Goal: Task Accomplishment & Management: Manage account settings

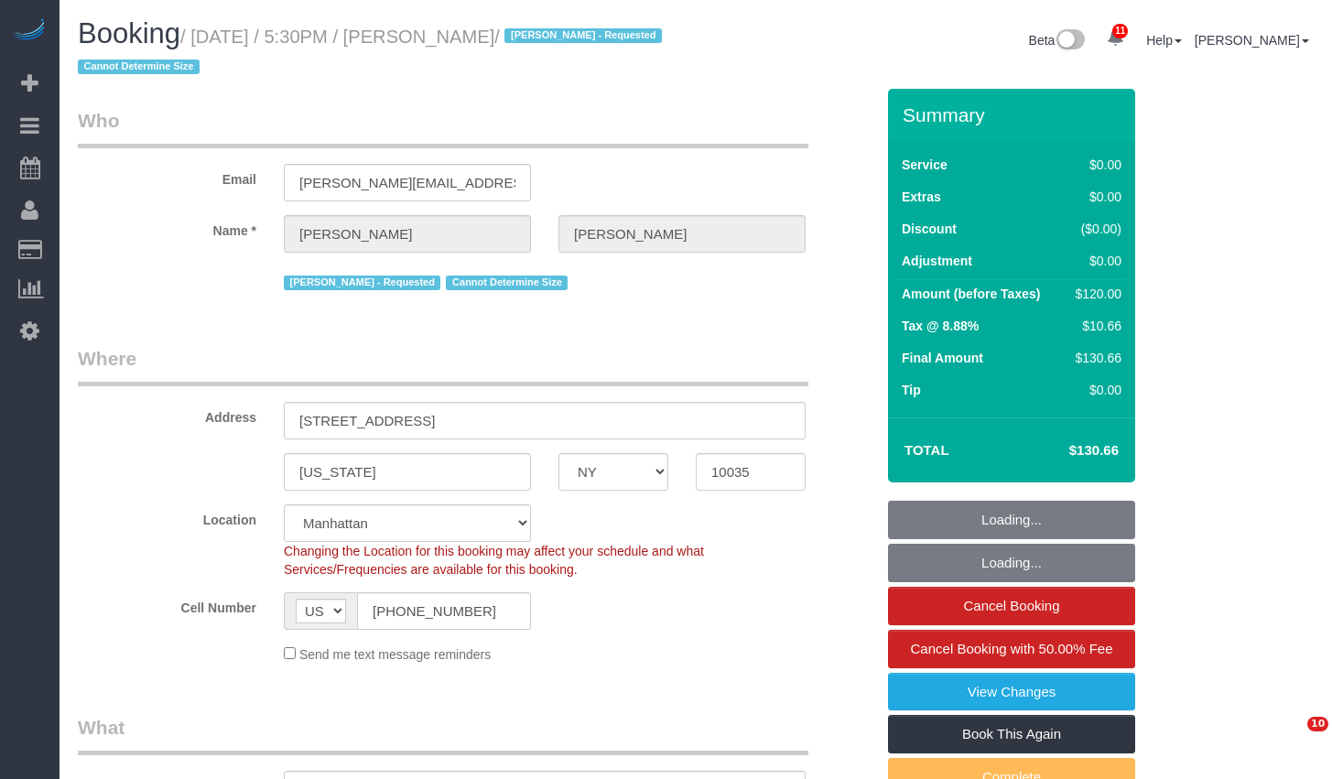
select select "NY"
select select "string:stripe-pm_1RNZ9t4VGloSiKo7bDyXvmZO"
select select "number:89"
select select "number:90"
select select "number:15"
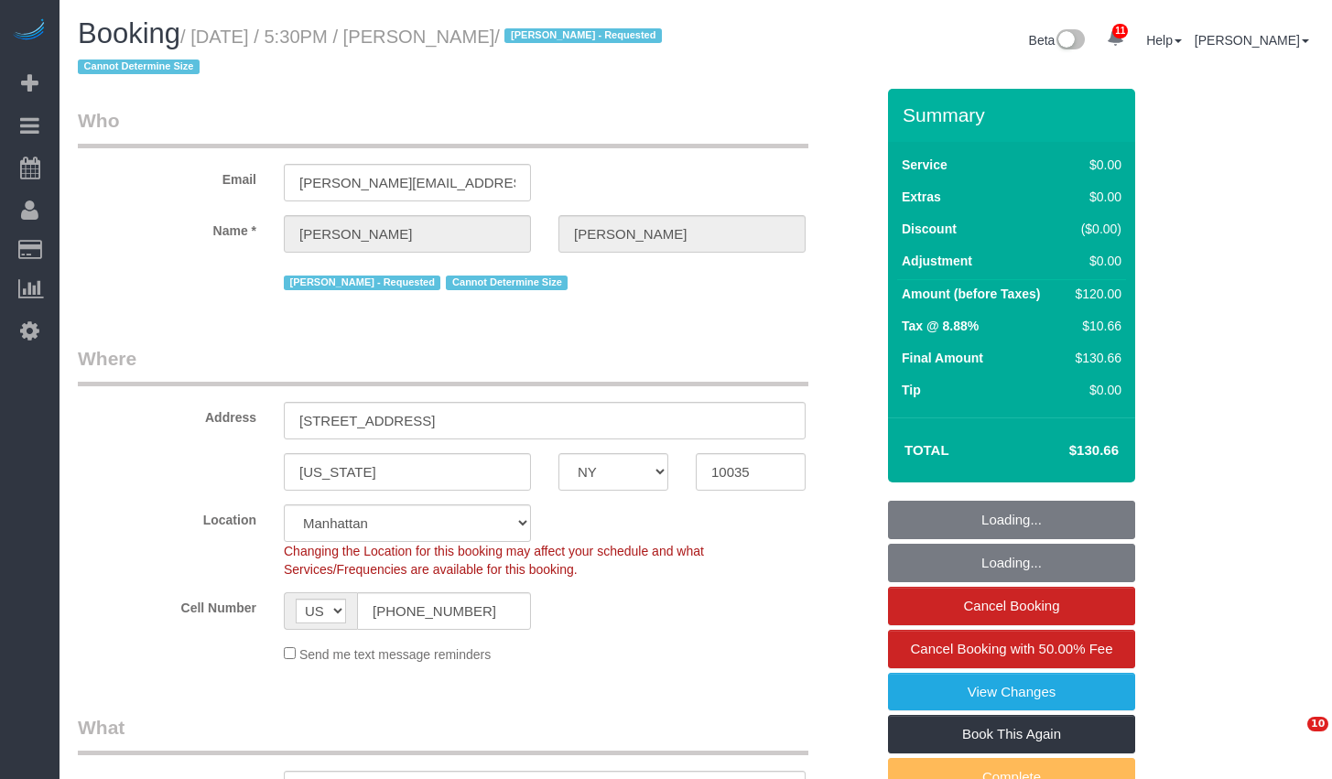
select select "number:5"
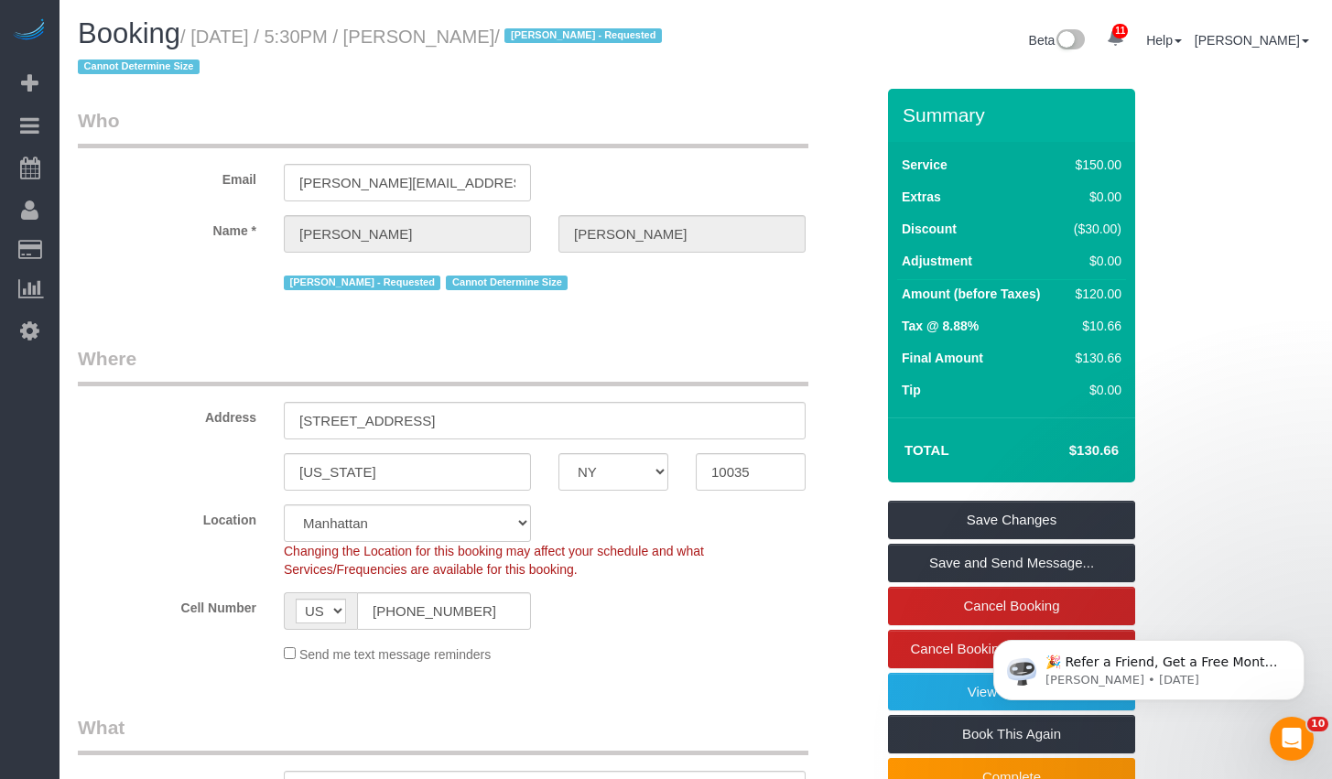
drag, startPoint x: 208, startPoint y: 35, endPoint x: 523, endPoint y: 27, distance: 315.1
click at [523, 27] on small "/ [DATE] / 5:30PM / [PERSON_NAME] / [PERSON_NAME] - Requested Cannot Determine …" at bounding box center [373, 52] width 590 height 51
copy small "[DATE] / 5:30PM / [PERSON_NAME]"
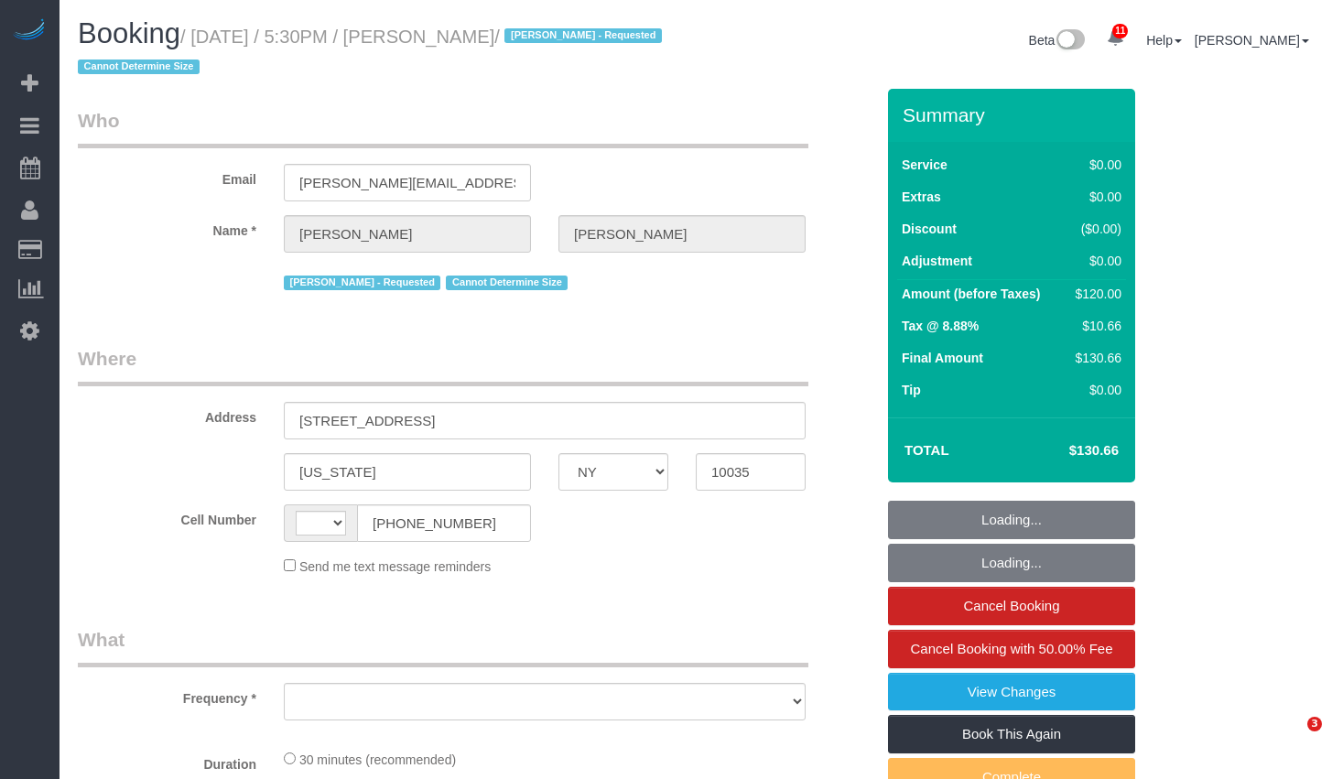
select select "NY"
select select "string:US"
select select "number:89"
select select "number:90"
select select "number:15"
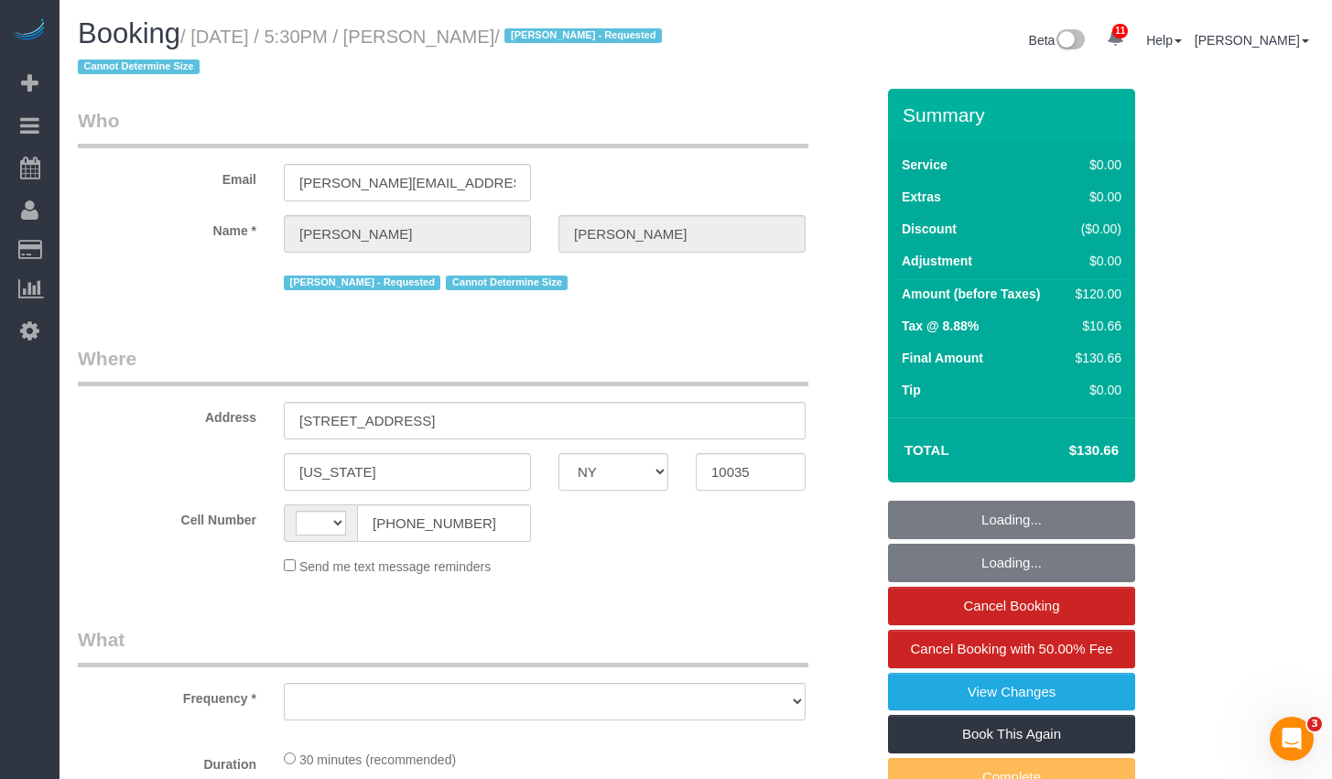
select select "number:5"
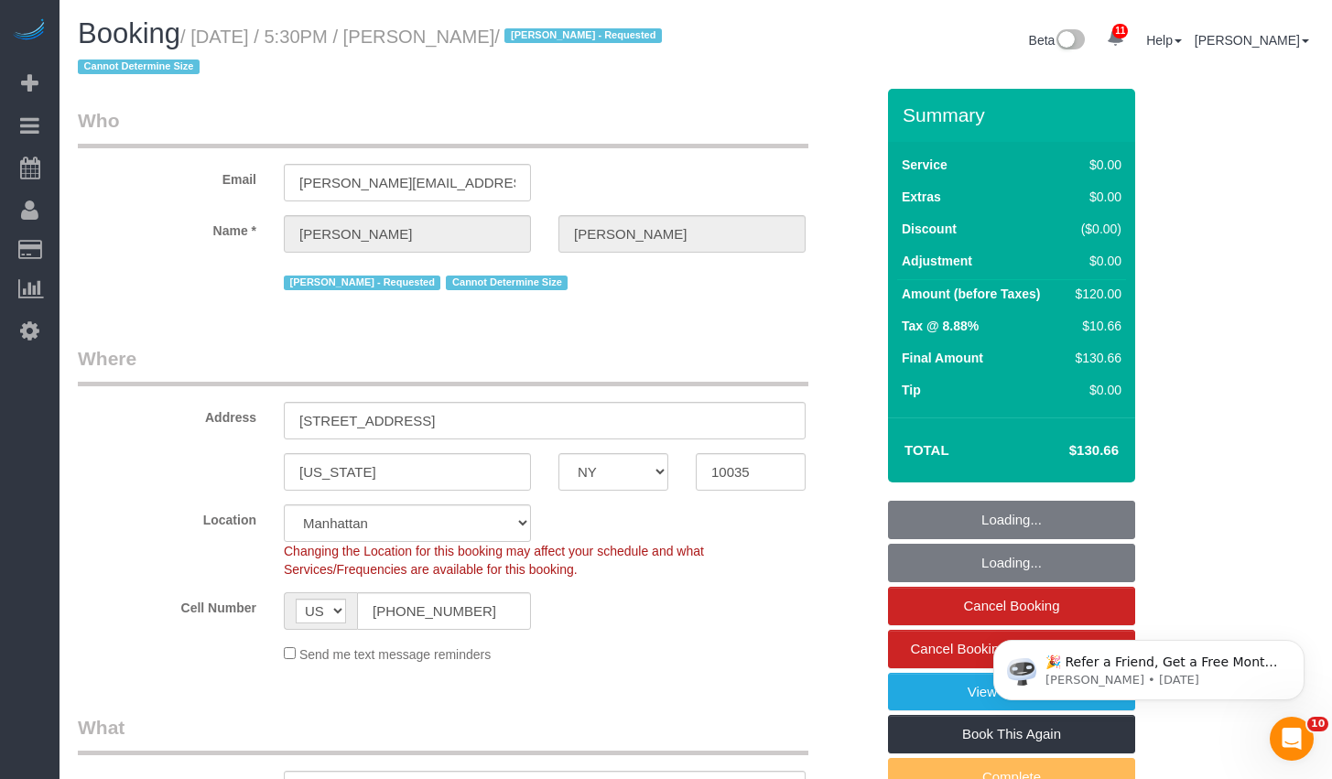
select select "string:stripe-pm_1RNZ9t4VGloSiKo7bDyXvmZO"
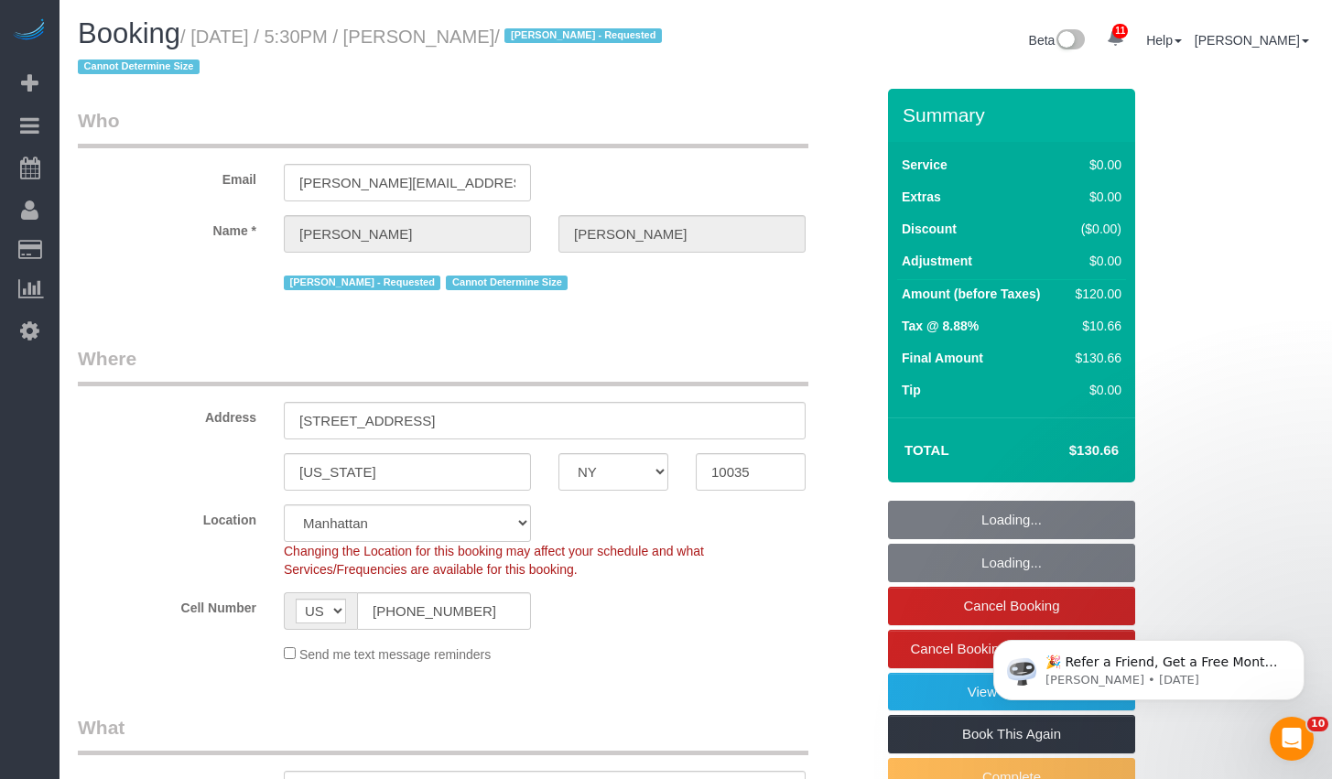
select select "object:995"
click at [608, 58] on h1 "Booking / August 19, 2025 / 5:30PM / Luca Naef / Alketa Tomaj - Requested Canno…" at bounding box center [380, 49] width 604 height 62
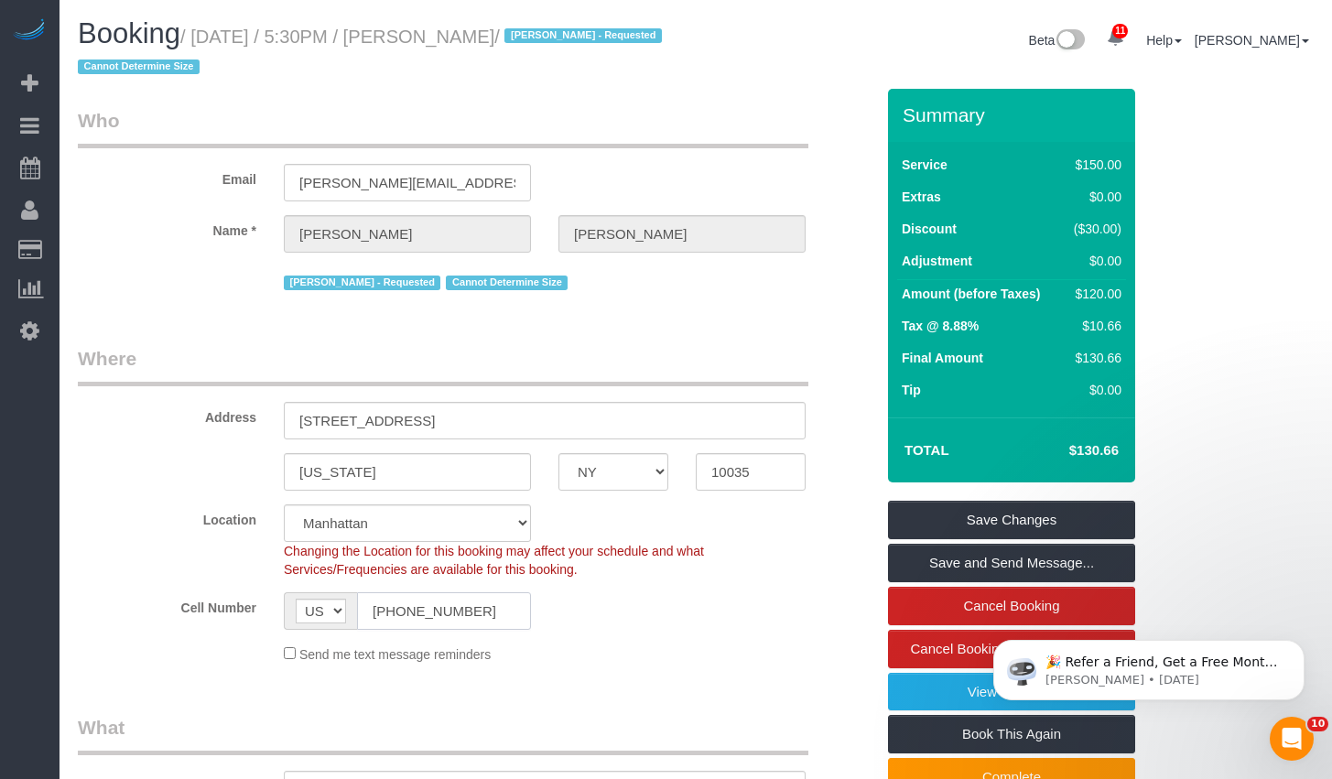
click at [467, 606] on input "[PHONE_NUMBER]" at bounding box center [444, 611] width 174 height 38
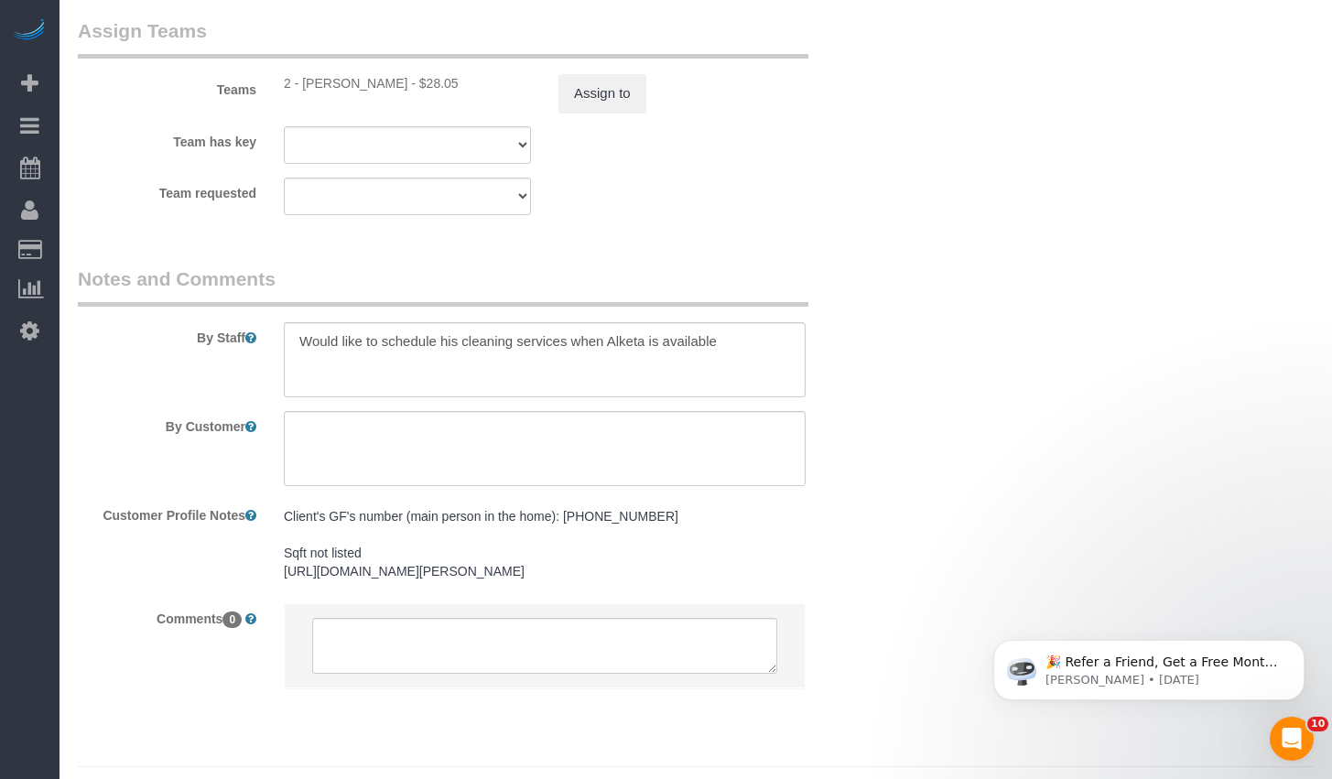
scroll to position [2629, 0]
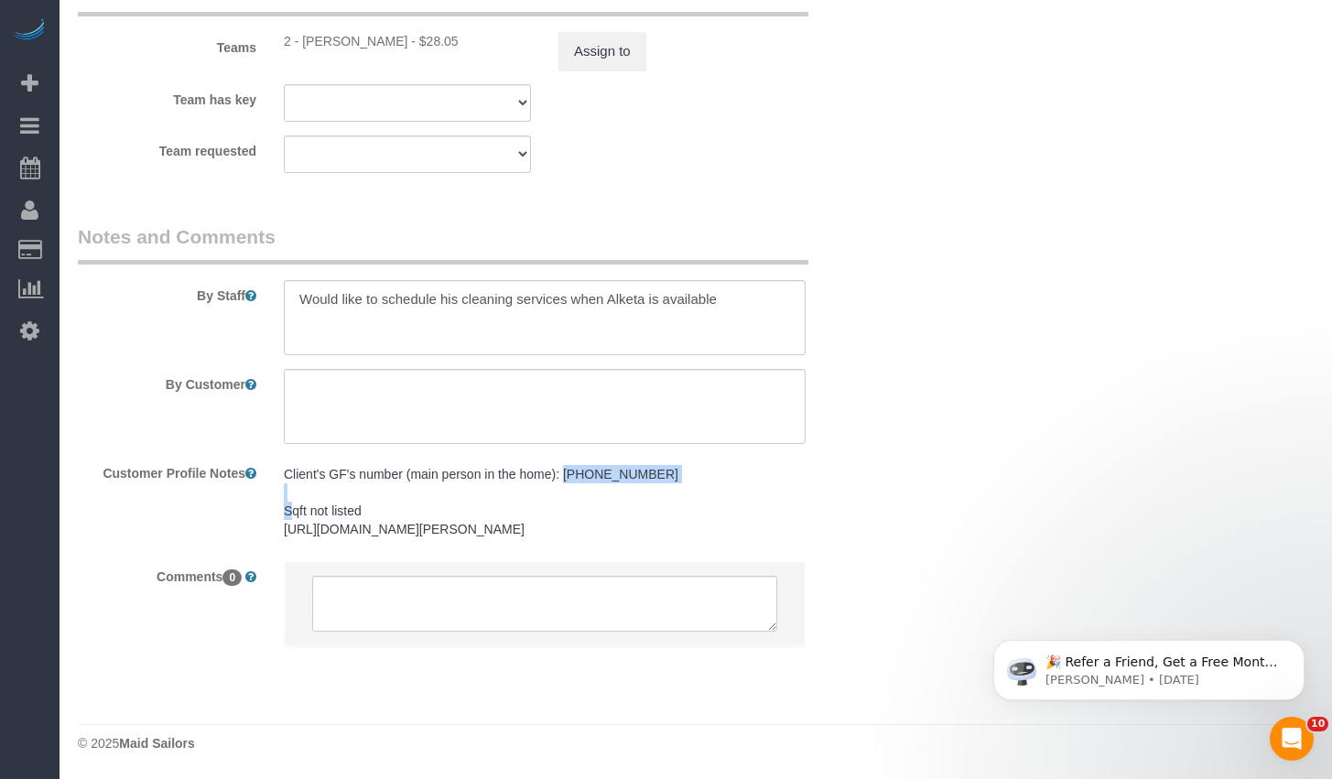
drag, startPoint x: 563, startPoint y: 460, endPoint x: 690, endPoint y: 452, distance: 127.5
click at [690, 465] on pre "Client's GF's number (main person in the home): [PHONE_NUMBER] Sqft not listed …" at bounding box center [545, 501] width 522 height 73
copy pre "+1 (347) 821-9697"
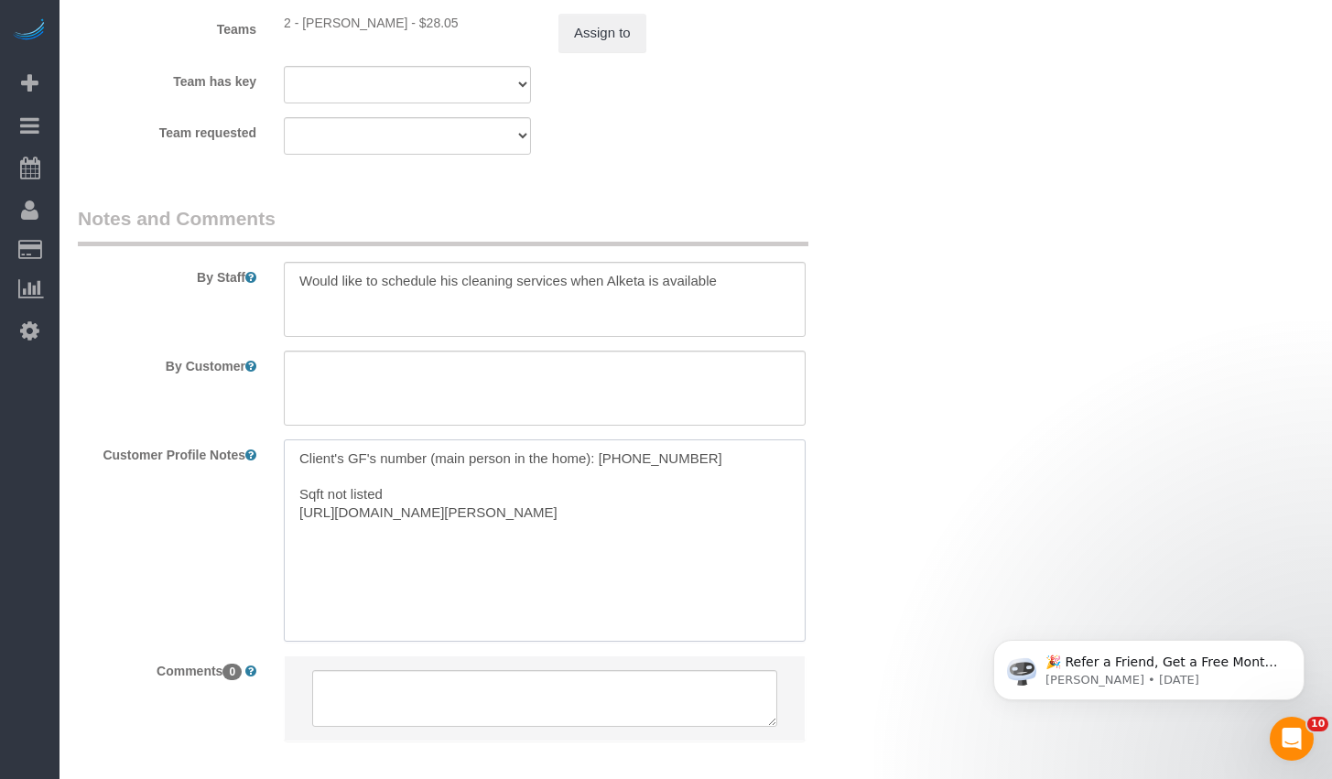
drag, startPoint x: 603, startPoint y: 458, endPoint x: 778, endPoint y: 458, distance: 175.8
click at [778, 458] on textarea "Client's GF's number (main person in the home): [PHONE_NUMBER] Sqft not listed …" at bounding box center [545, 541] width 522 height 202
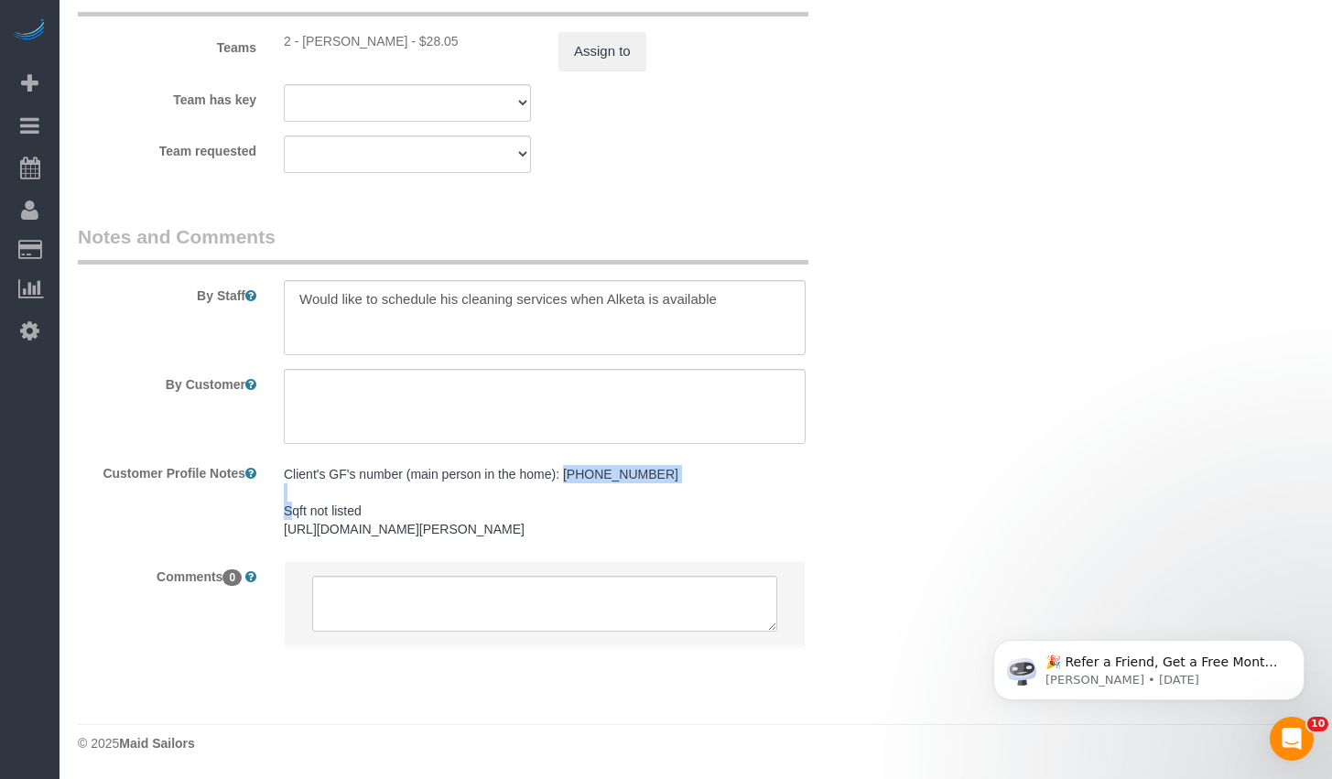
drag, startPoint x: 565, startPoint y: 457, endPoint x: 766, endPoint y: 458, distance: 200.5
click at [766, 465] on pre "Client's GF's number (main person in the home): [PHONE_NUMBER] Sqft not listed …" at bounding box center [545, 501] width 522 height 73
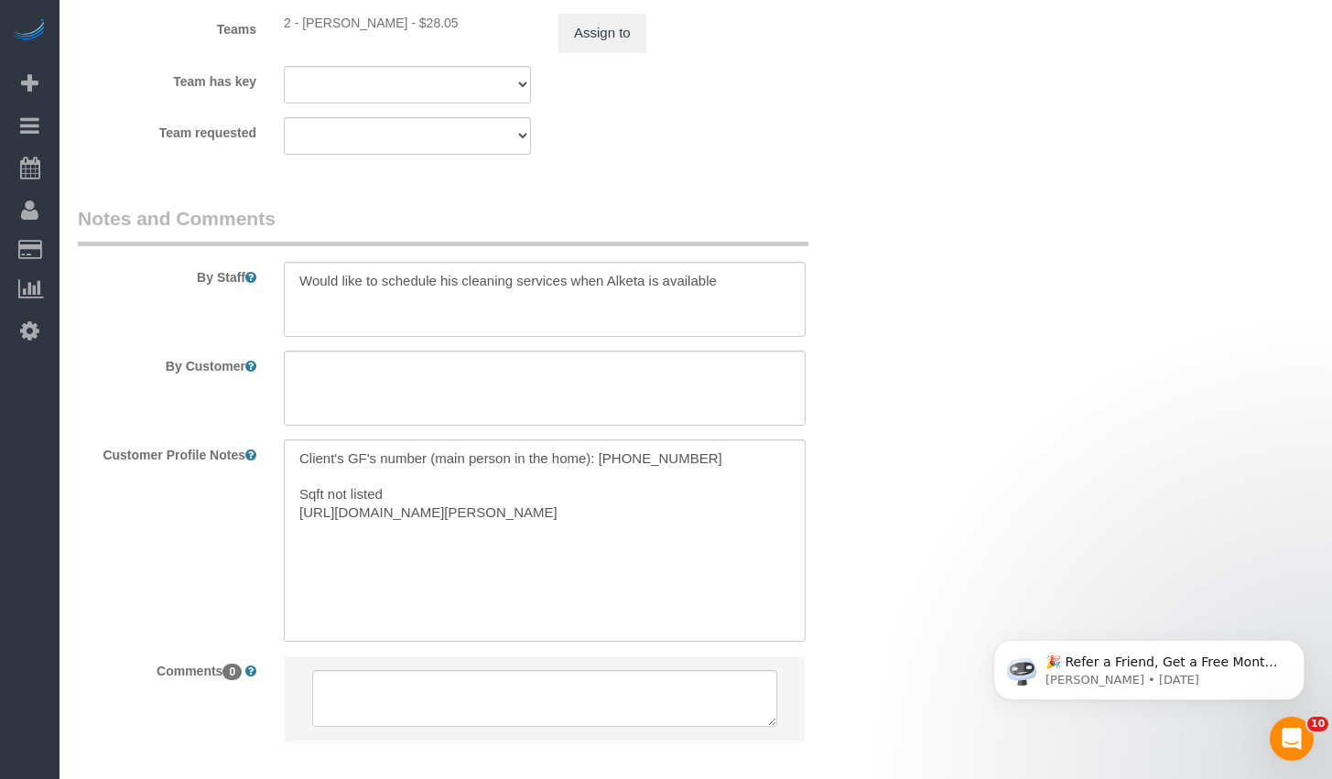
copy pre "+1 (347) 821-9697"
